Goal: Information Seeking & Learning: Learn about a topic

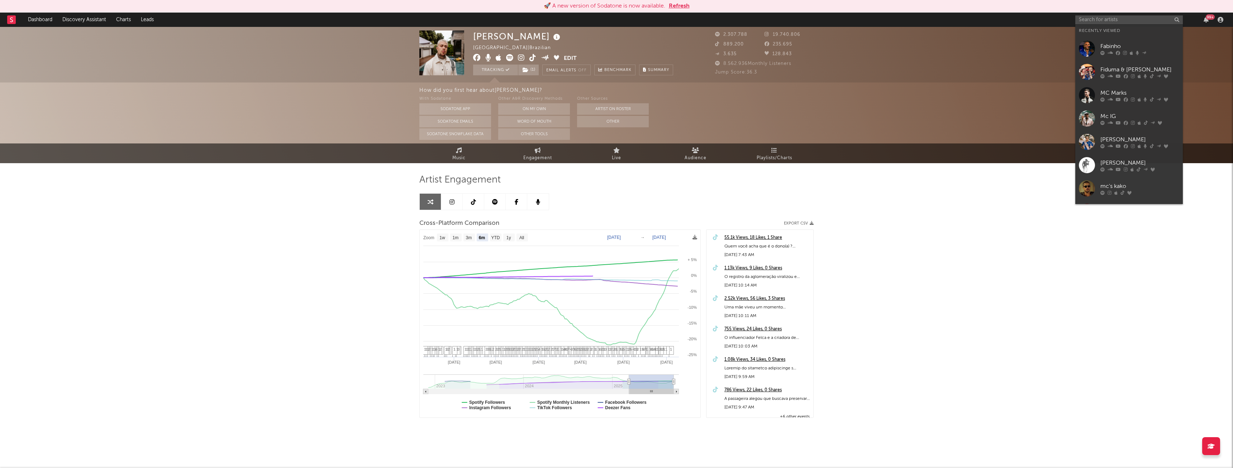
select select "6m"
click at [1103, 19] on input "text" at bounding box center [1128, 19] width 107 height 9
type input "boaventura"
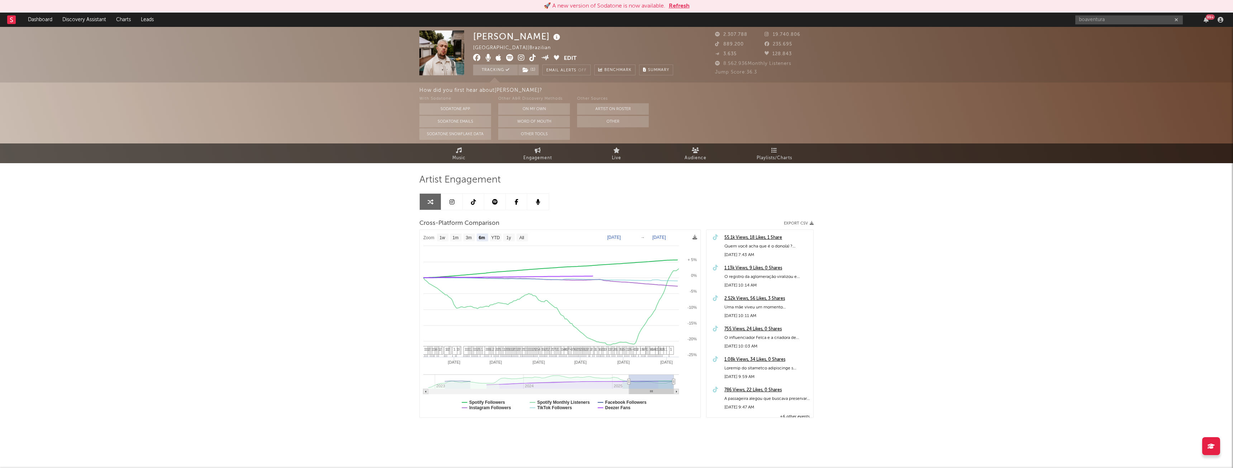
click at [1135, 17] on input "boaventura" at bounding box center [1128, 19] width 107 height 9
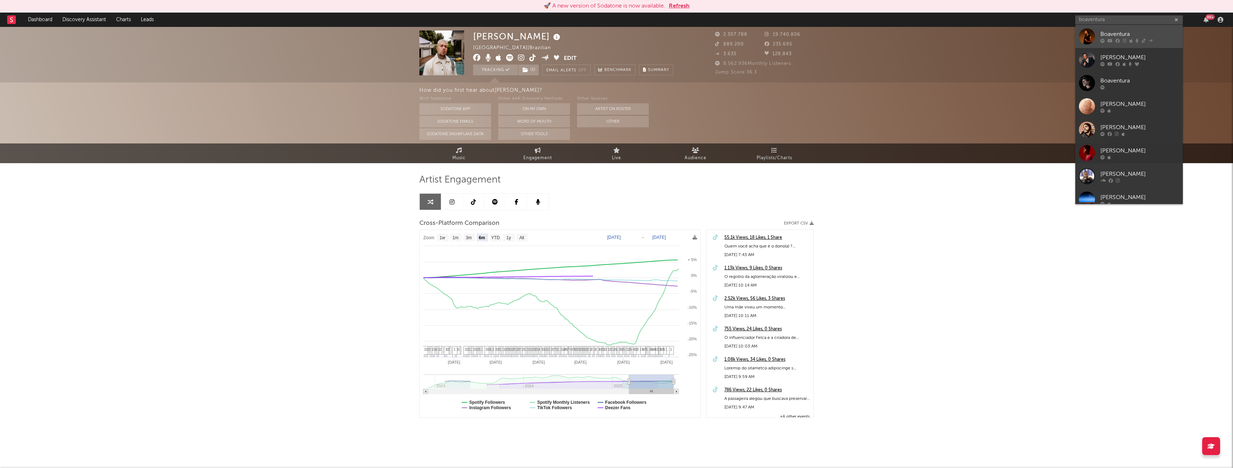
click at [1124, 39] on icon at bounding box center [1124, 40] width 4 height 4
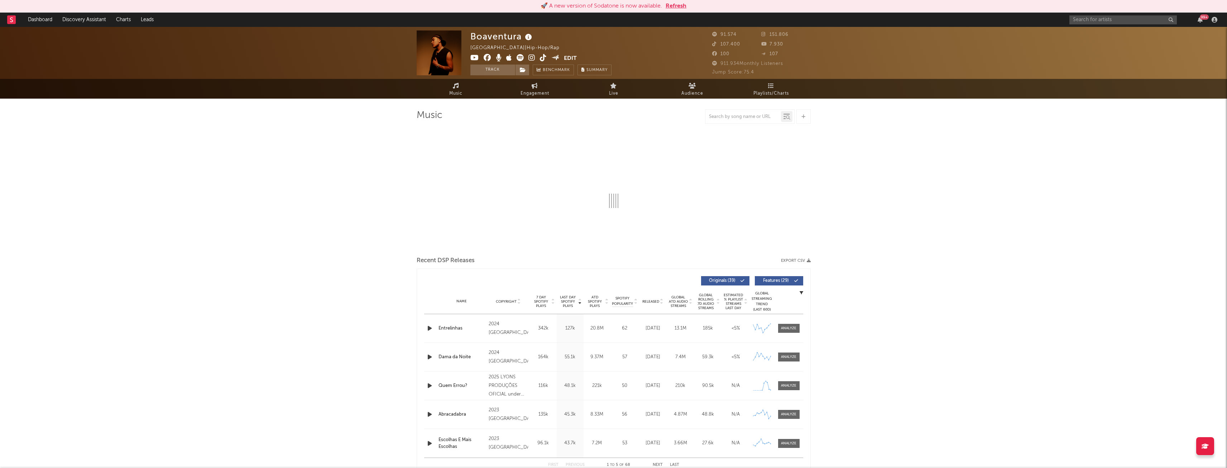
select select "6m"
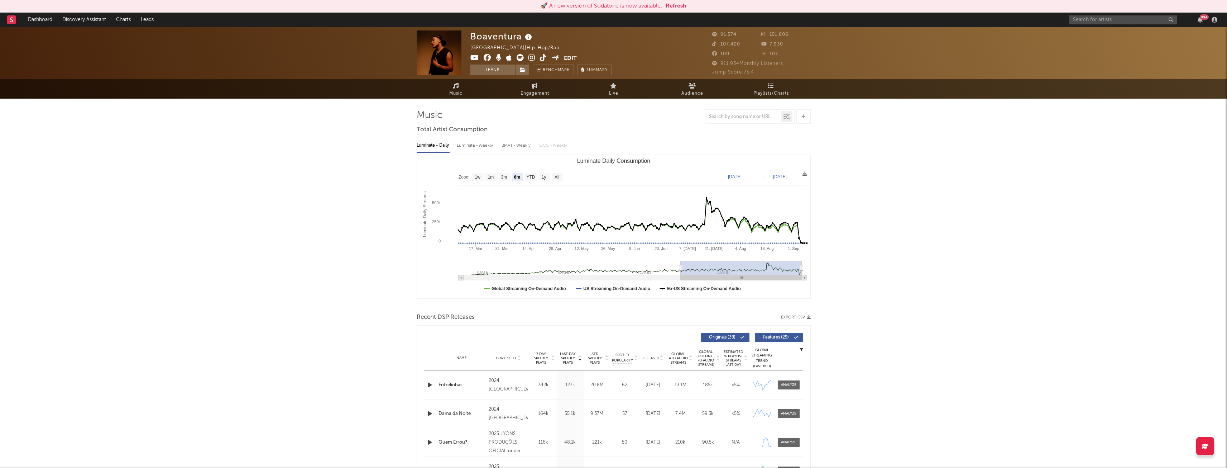
select select "6m"
click at [496, 73] on button "Track" at bounding box center [492, 69] width 45 height 11
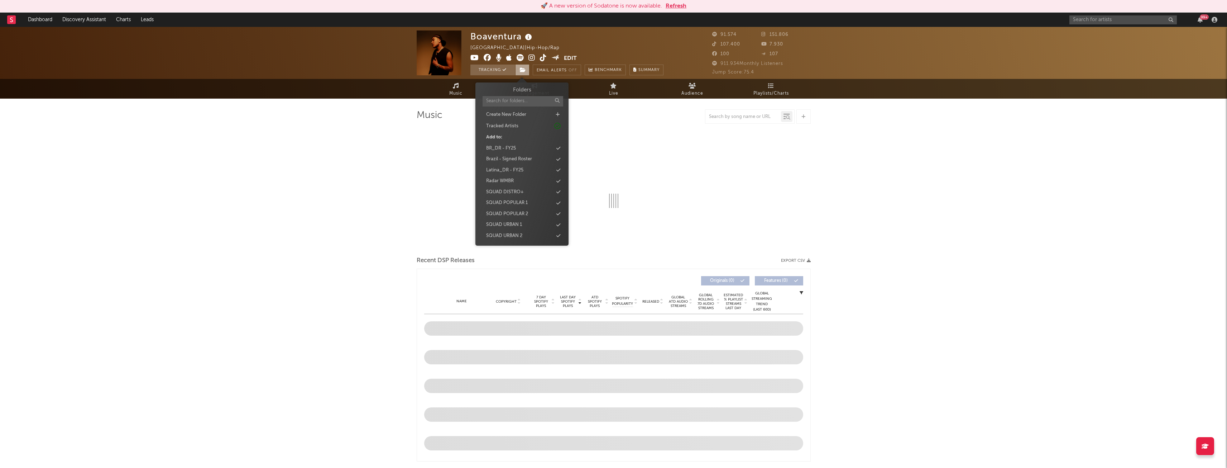
click at [521, 73] on span at bounding box center [522, 69] width 14 height 11
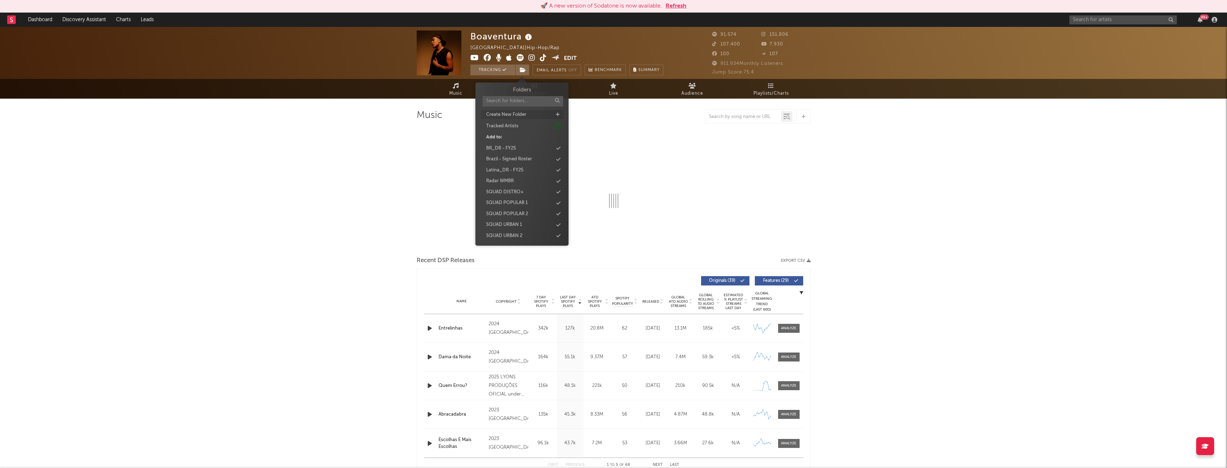
select select "6m"
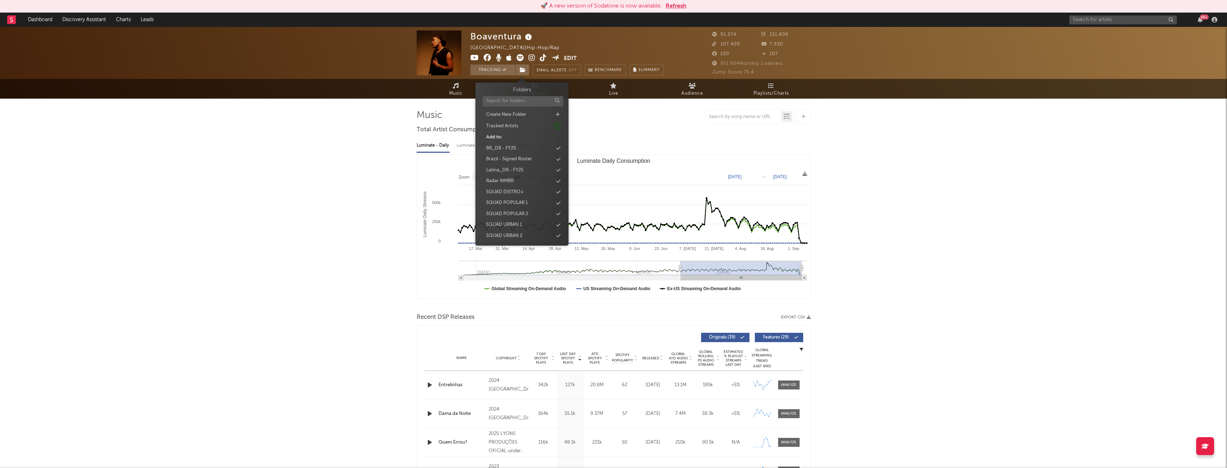
select select "6m"
click at [514, 179] on div "Radar WMBR" at bounding box center [500, 180] width 28 height 7
